Goal: Check status: Check status

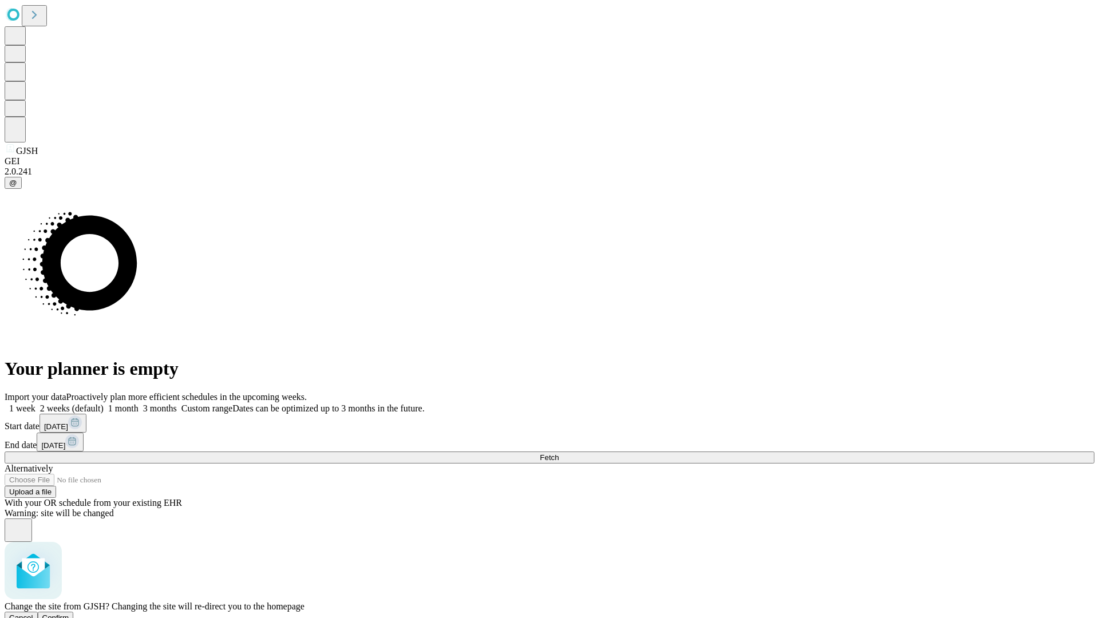
click at [69, 614] on span "Confirm" at bounding box center [55, 618] width 27 height 9
click at [104, 404] on label "2 weeks (default)" at bounding box center [69, 409] width 68 height 10
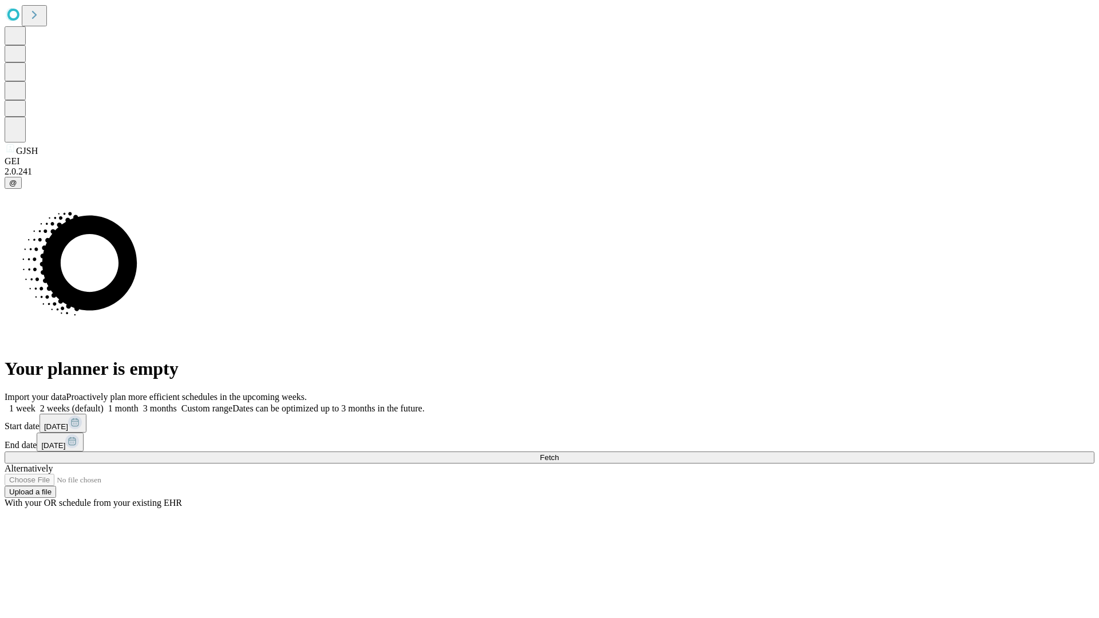
click at [559, 453] on span "Fetch" at bounding box center [549, 457] width 19 height 9
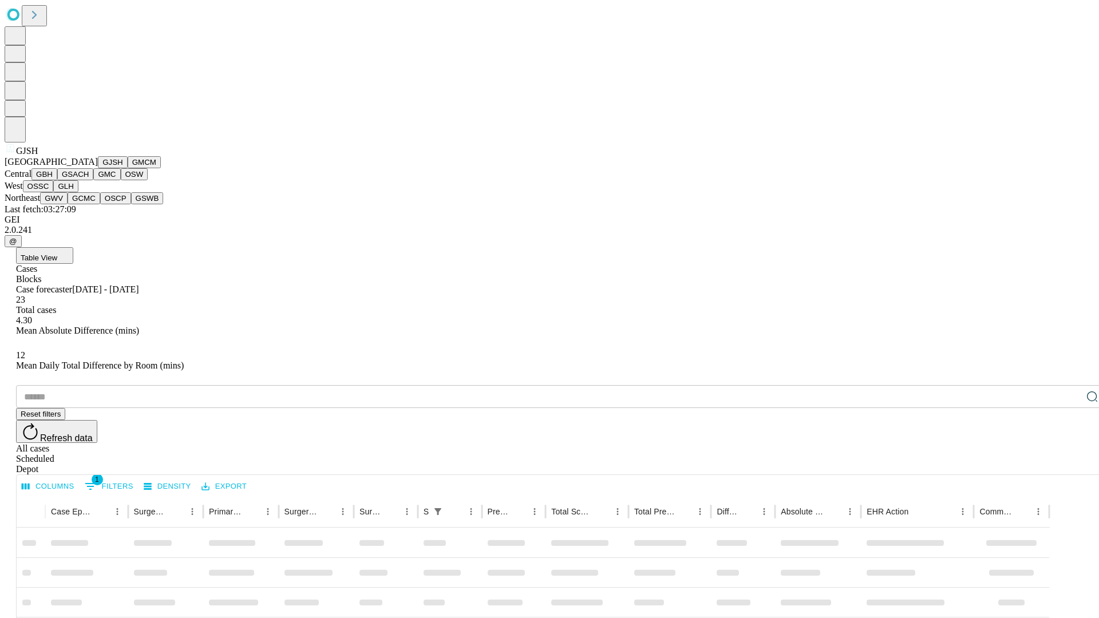
click at [128, 168] on button "GMCM" at bounding box center [144, 162] width 33 height 12
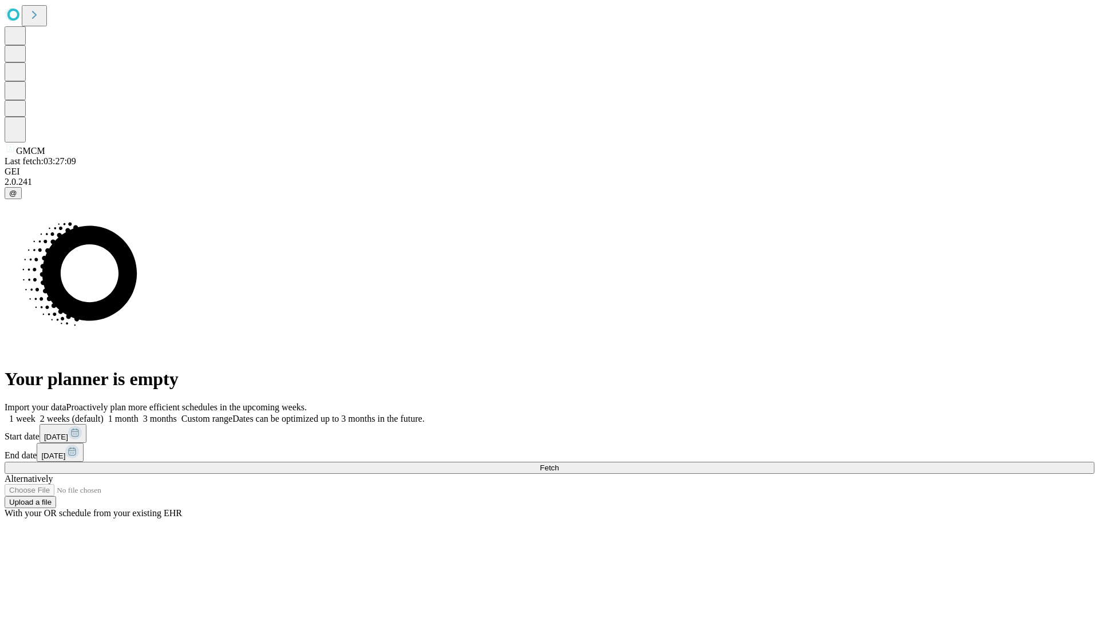
click at [104, 414] on label "2 weeks (default)" at bounding box center [69, 419] width 68 height 10
click at [559, 464] on span "Fetch" at bounding box center [549, 468] width 19 height 9
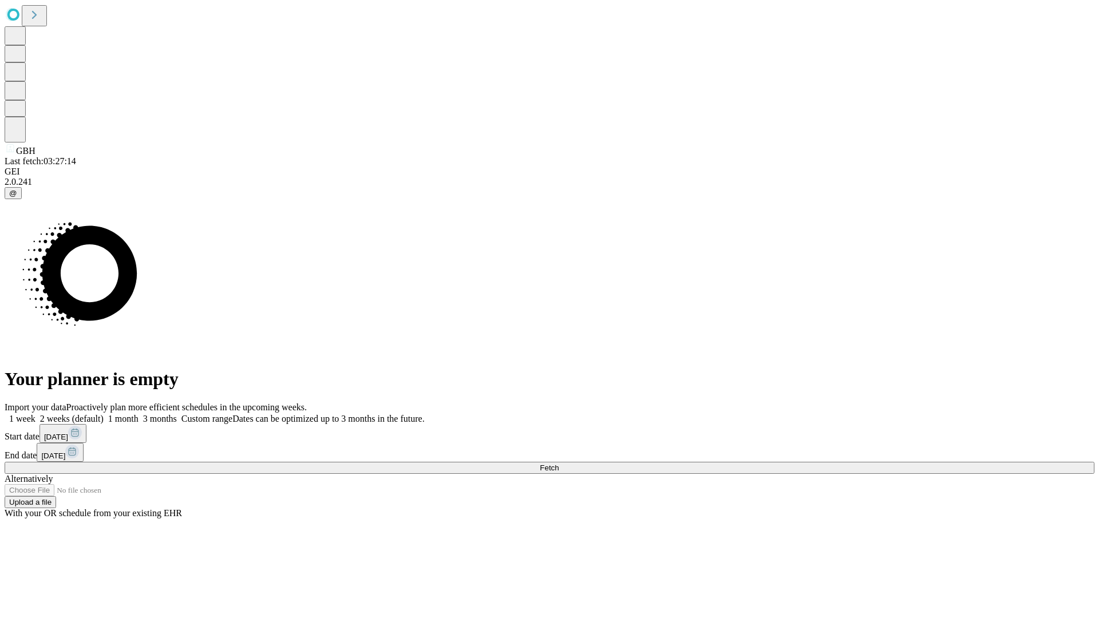
click at [104, 414] on label "2 weeks (default)" at bounding box center [69, 419] width 68 height 10
click at [559, 464] on span "Fetch" at bounding box center [549, 468] width 19 height 9
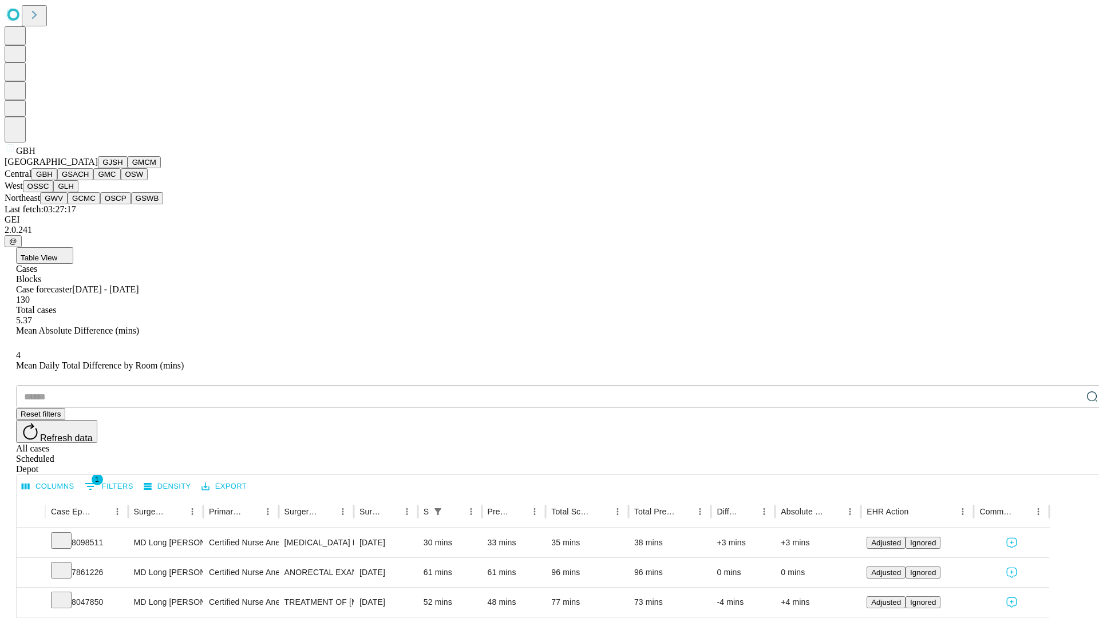
click at [89, 180] on button "GSACH" at bounding box center [75, 174] width 36 height 12
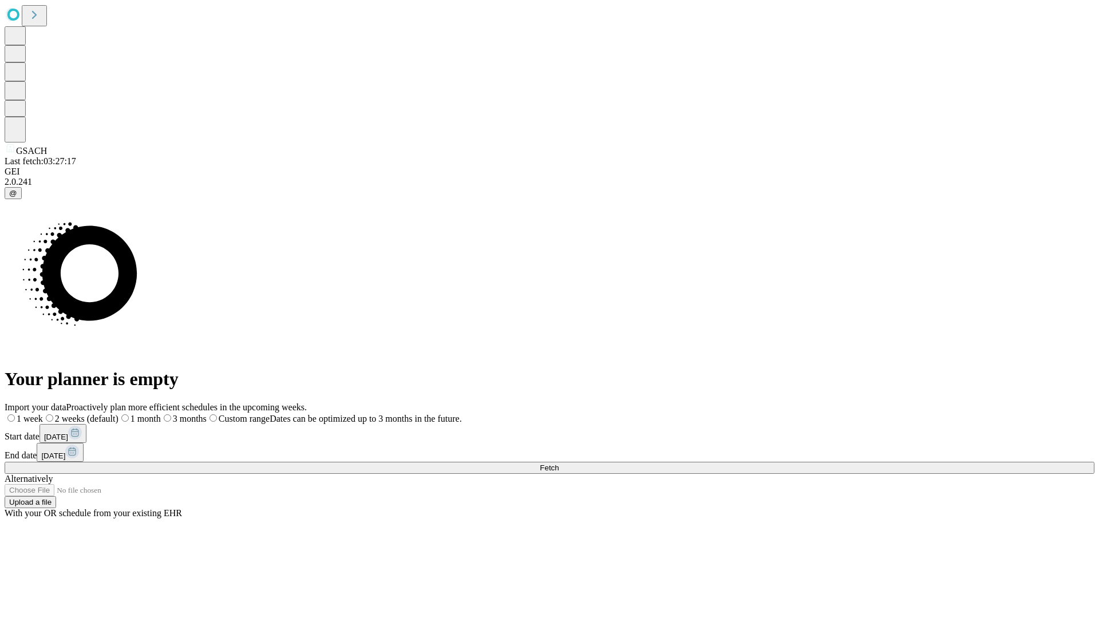
click at [559, 464] on span "Fetch" at bounding box center [549, 468] width 19 height 9
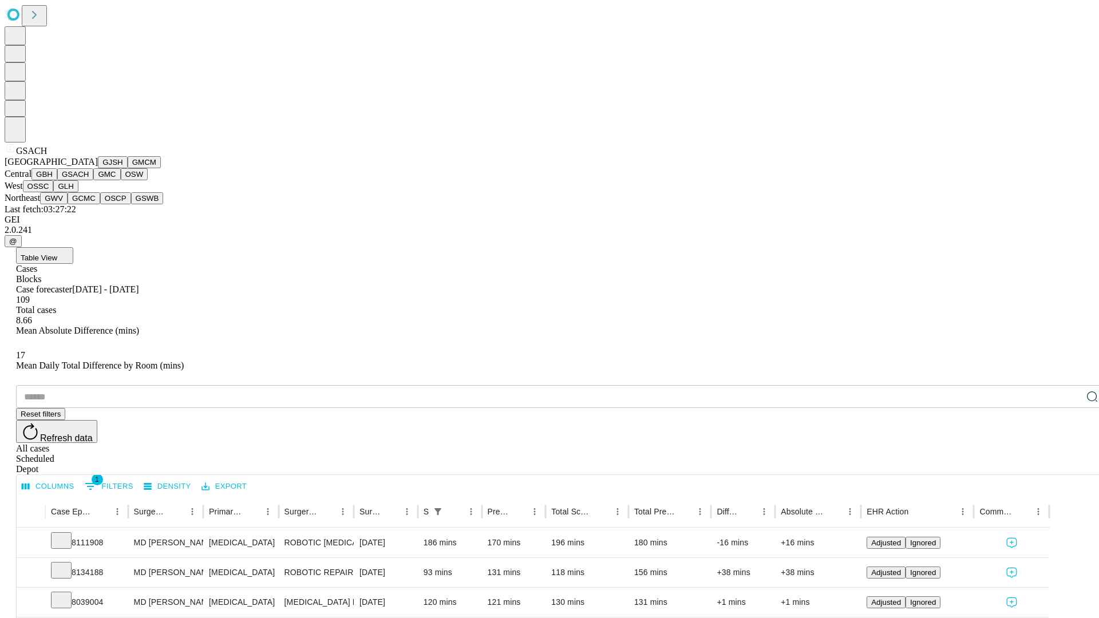
click at [93, 180] on button "GMC" at bounding box center [106, 174] width 27 height 12
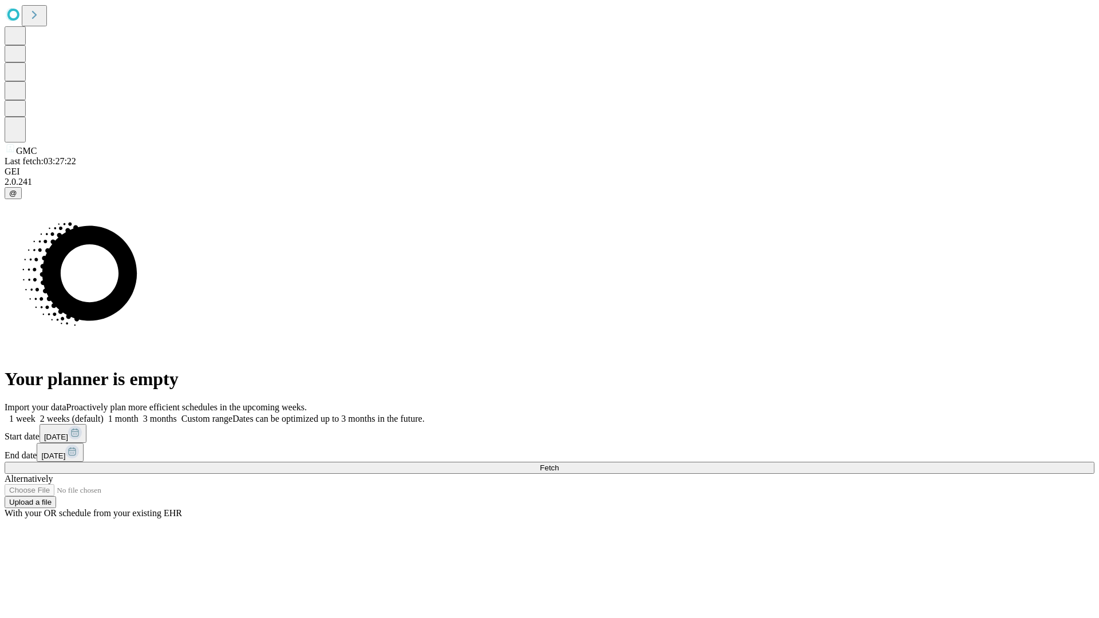
click at [104, 414] on label "2 weeks (default)" at bounding box center [69, 419] width 68 height 10
click at [559, 464] on span "Fetch" at bounding box center [549, 468] width 19 height 9
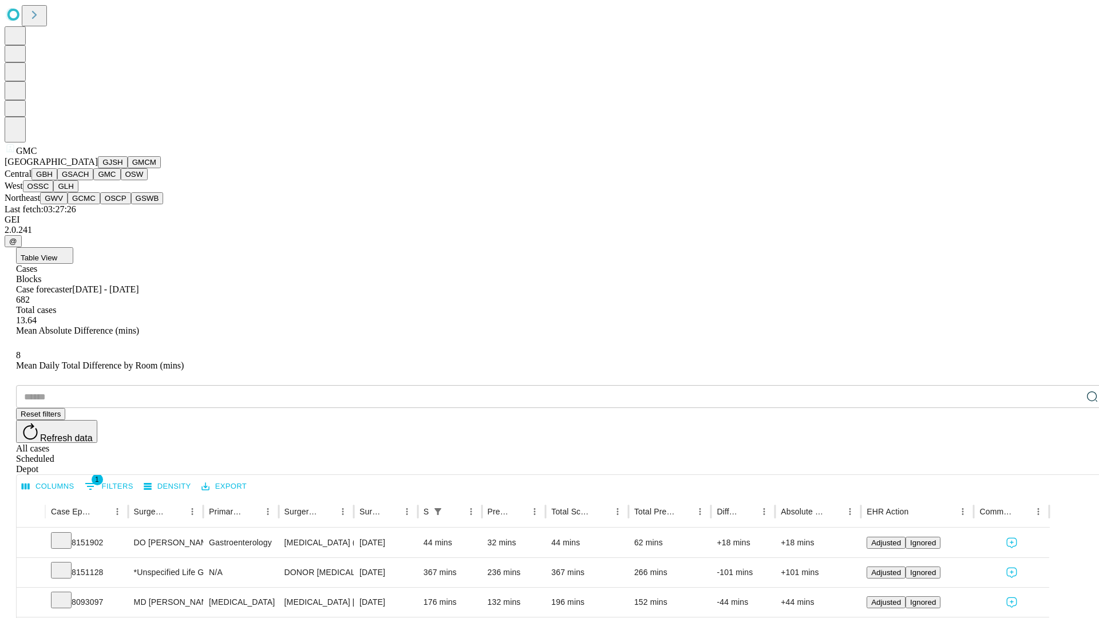
click at [121, 180] on button "OSW" at bounding box center [134, 174] width 27 height 12
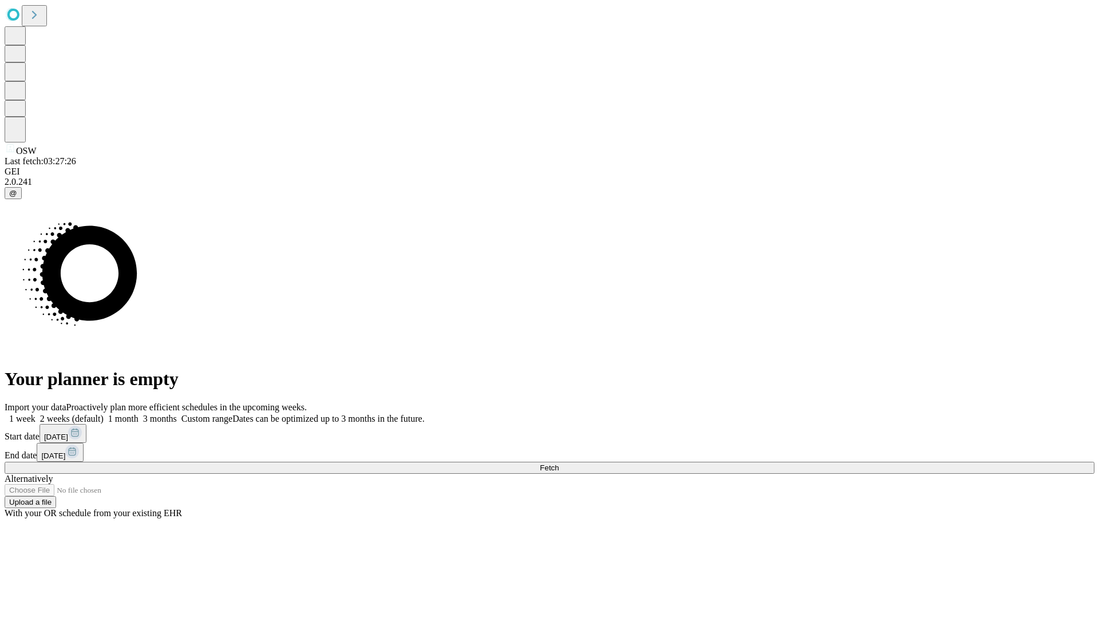
click at [104, 414] on label "2 weeks (default)" at bounding box center [69, 419] width 68 height 10
click at [559, 464] on span "Fetch" at bounding box center [549, 468] width 19 height 9
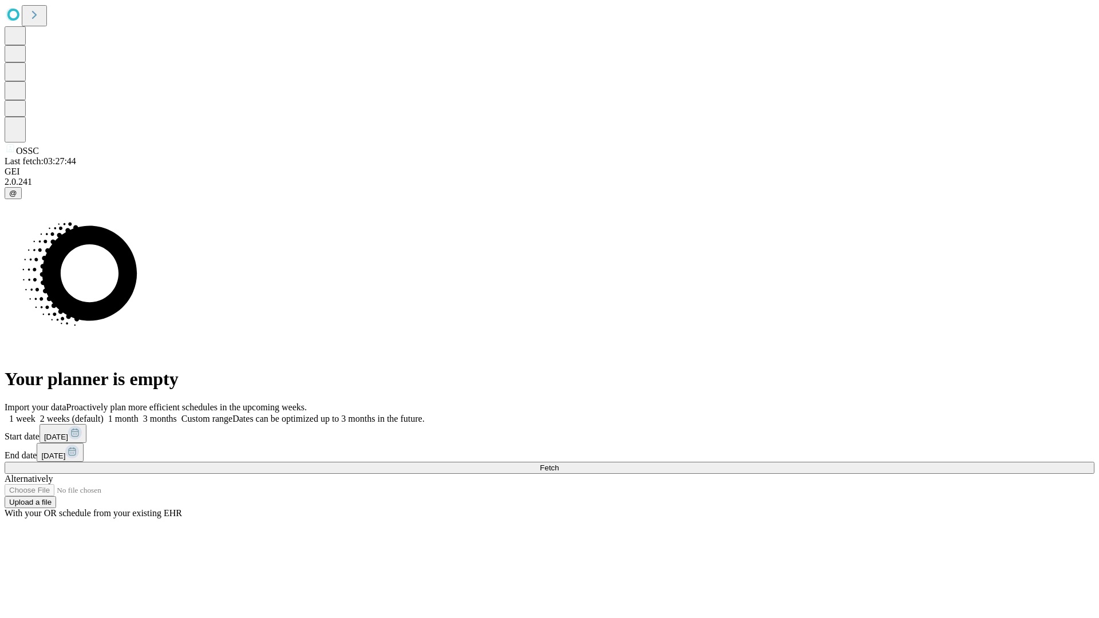
click at [104, 414] on label "2 weeks (default)" at bounding box center [69, 419] width 68 height 10
click at [559, 464] on span "Fetch" at bounding box center [549, 468] width 19 height 9
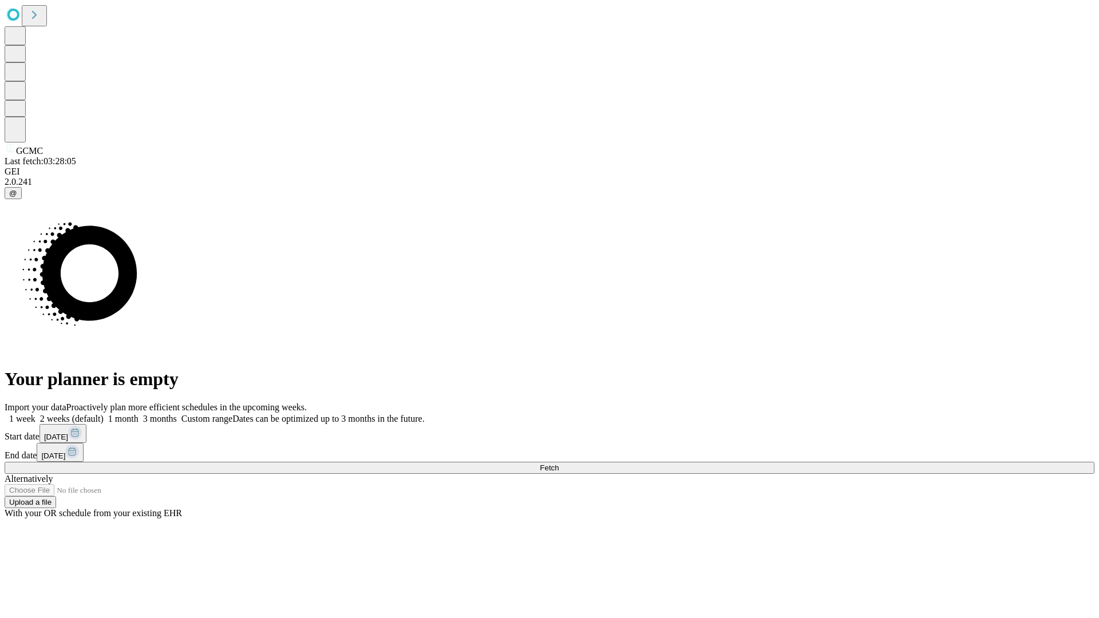
click at [104, 414] on label "2 weeks (default)" at bounding box center [69, 419] width 68 height 10
click at [559, 464] on span "Fetch" at bounding box center [549, 468] width 19 height 9
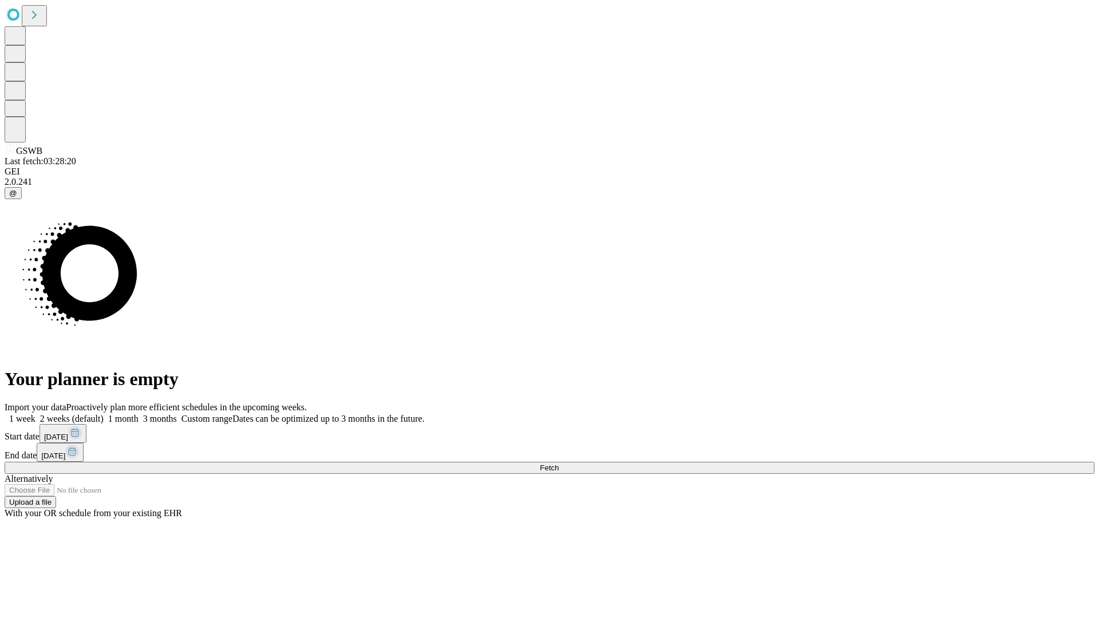
click at [104, 414] on label "2 weeks (default)" at bounding box center [69, 419] width 68 height 10
click at [559, 464] on span "Fetch" at bounding box center [549, 468] width 19 height 9
